Goal: Find specific page/section: Find specific page/section

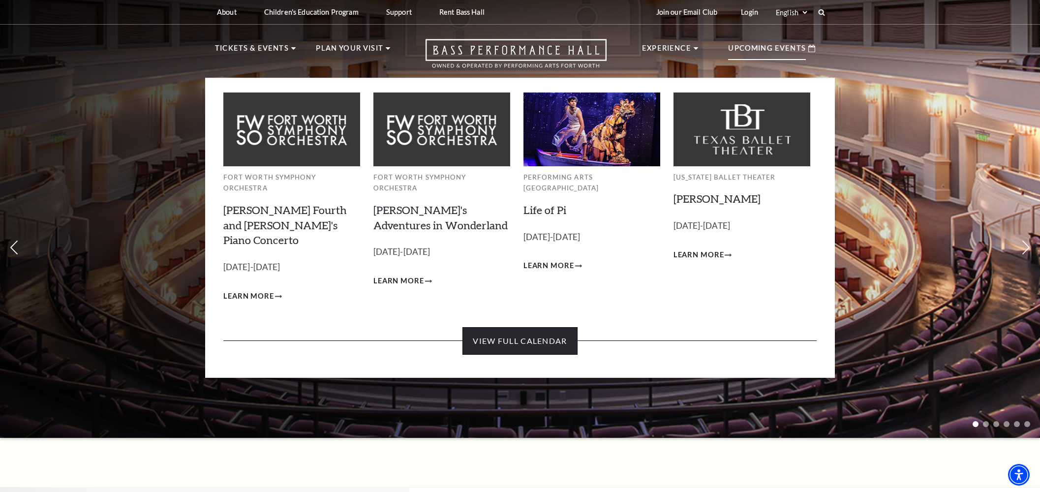
click at [555, 327] on link "View Full Calendar" at bounding box center [520, 341] width 115 height 28
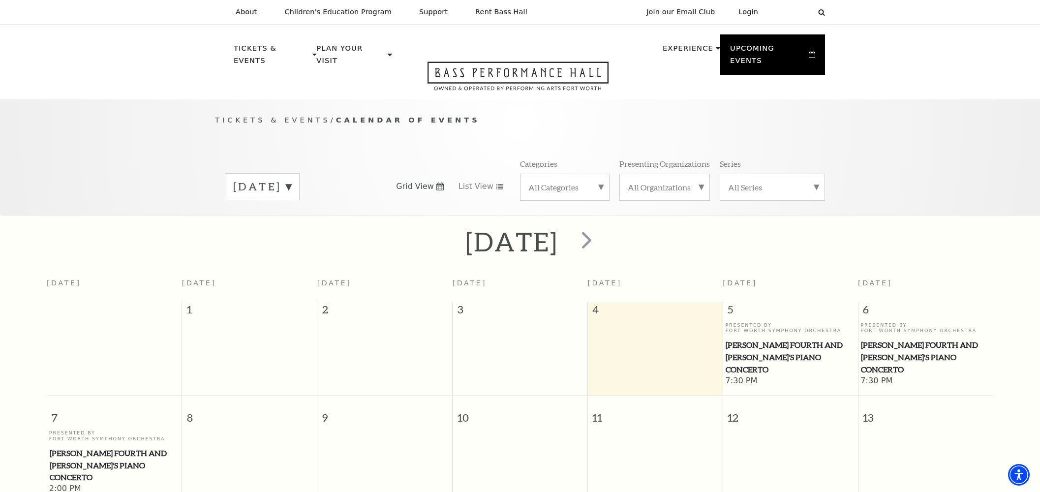
click at [291, 179] on label "[DATE]" at bounding box center [262, 186] width 58 height 15
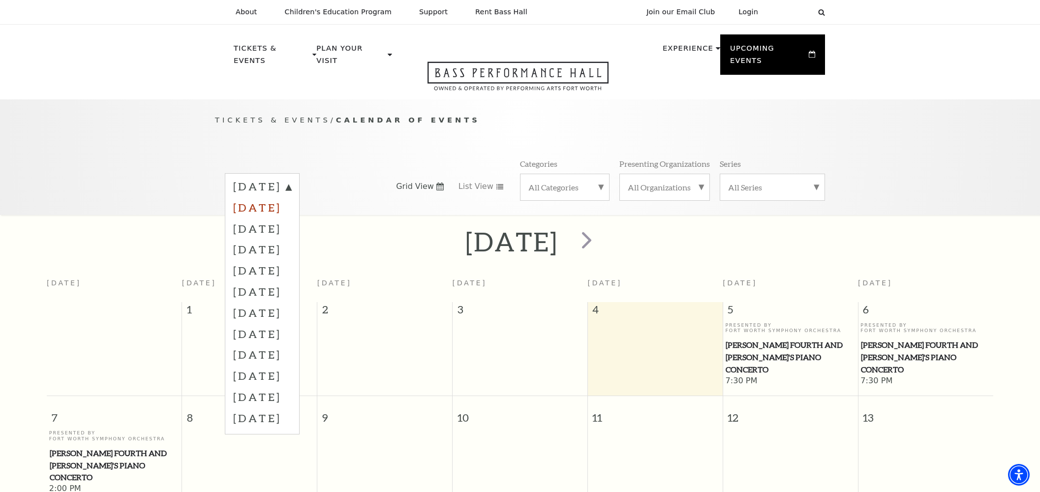
click at [291, 198] on label "[DATE]" at bounding box center [262, 207] width 58 height 21
